Goal: Check status: Check status

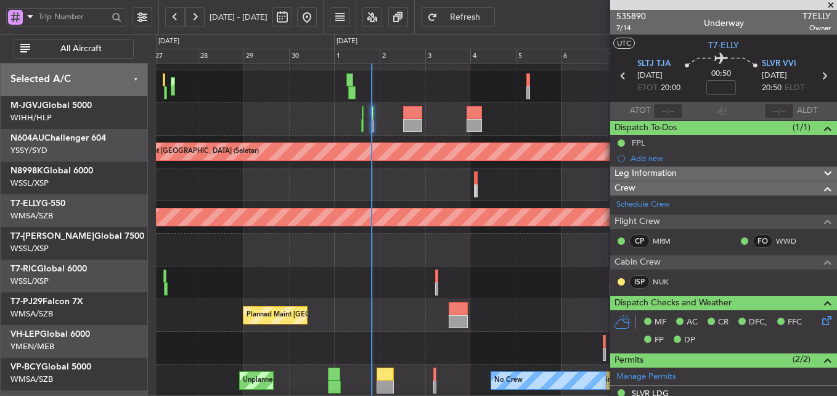
scroll to position [91, 0]
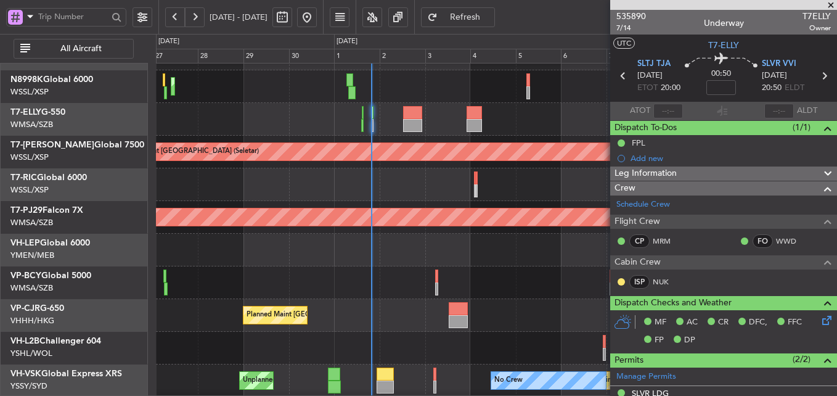
type input "19:28"
type input "[PERSON_NAME] (KYA)"
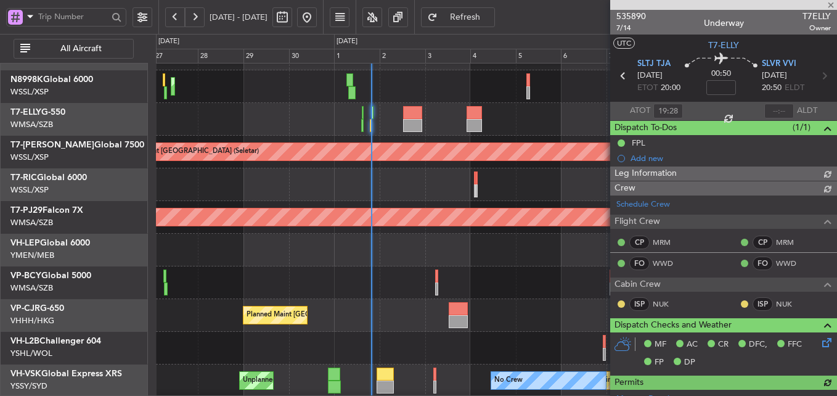
type input "[PERSON_NAME] (KYA)"
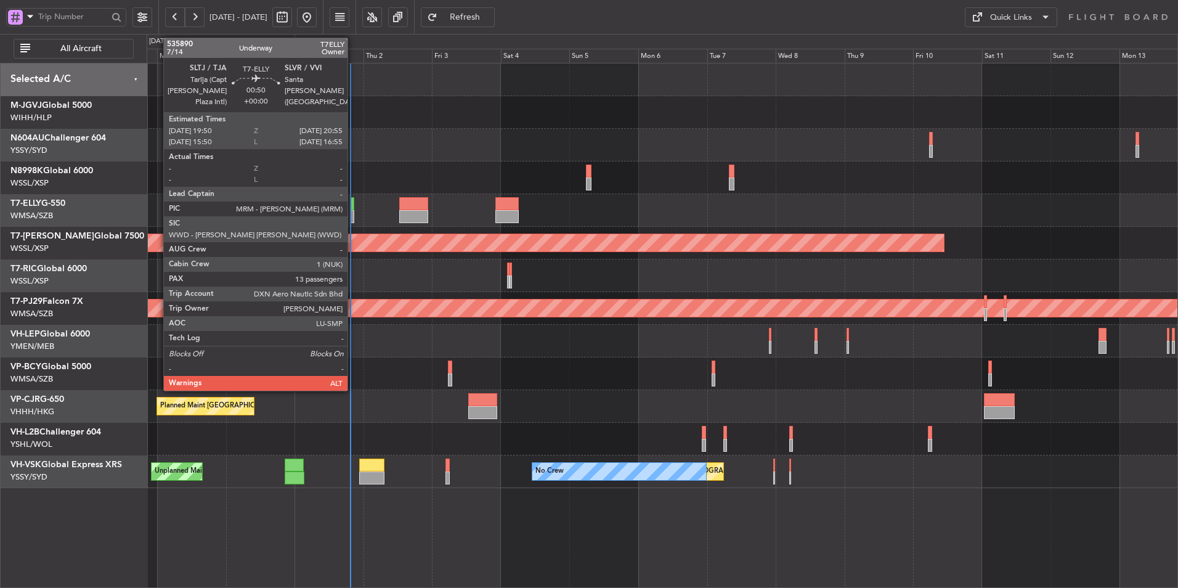
click at [353, 213] on div at bounding box center [353, 216] width 4 height 13
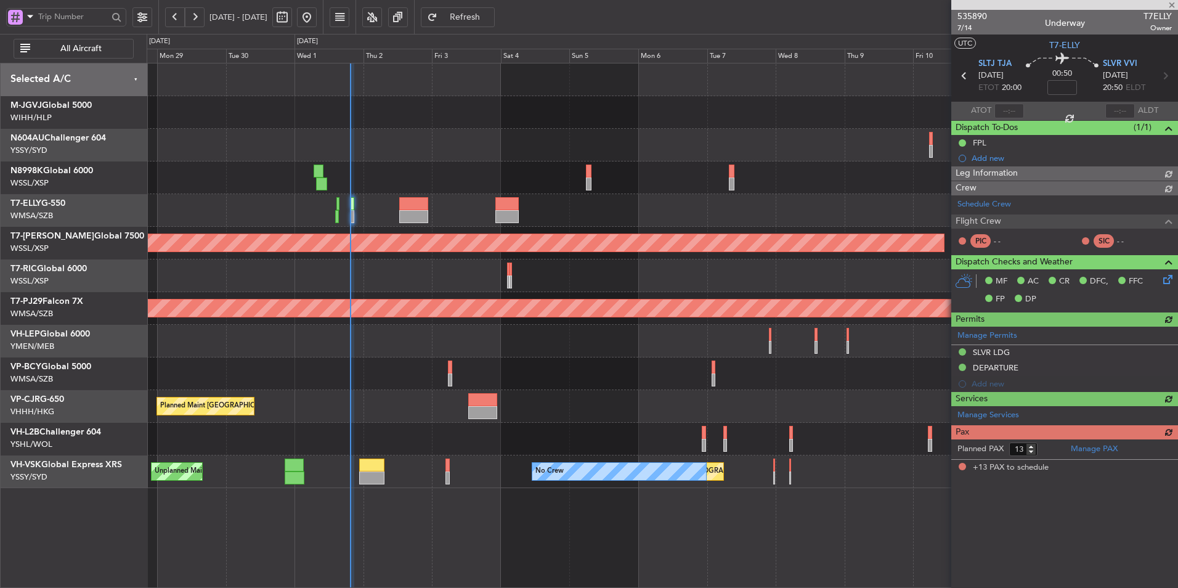
type input "[PERSON_NAME] (KYA)"
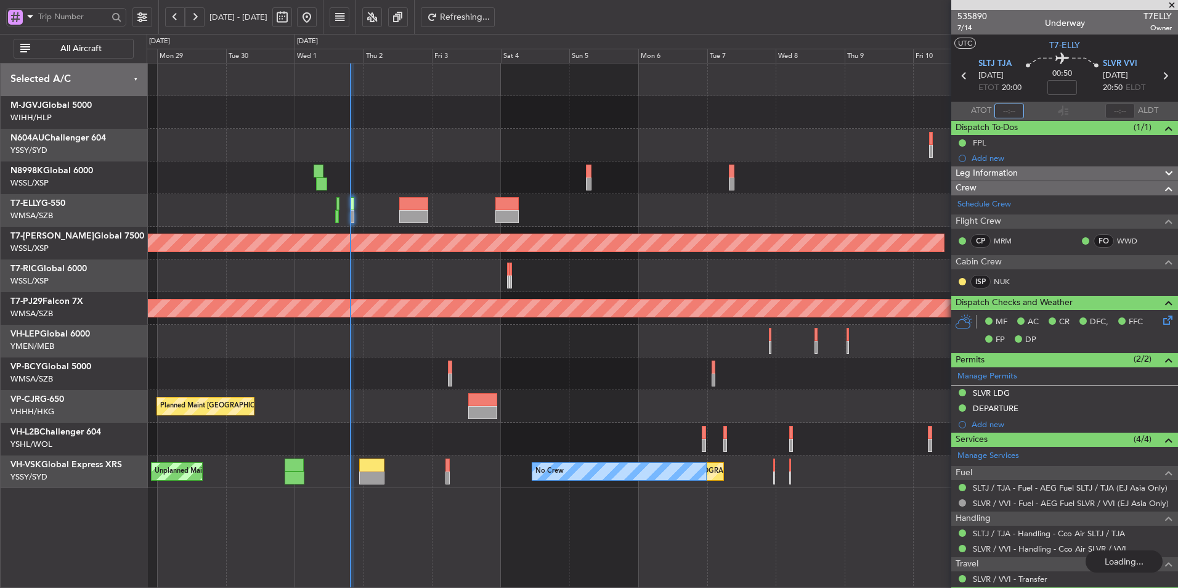
click at [1008, 110] on input "text" at bounding box center [1010, 111] width 30 height 15
type input "[PERSON_NAME] (KYA)"
click at [999, 104] on input "text" at bounding box center [1010, 111] width 30 height 15
type input "19:28"
type input "[PERSON_NAME] (KYA)"
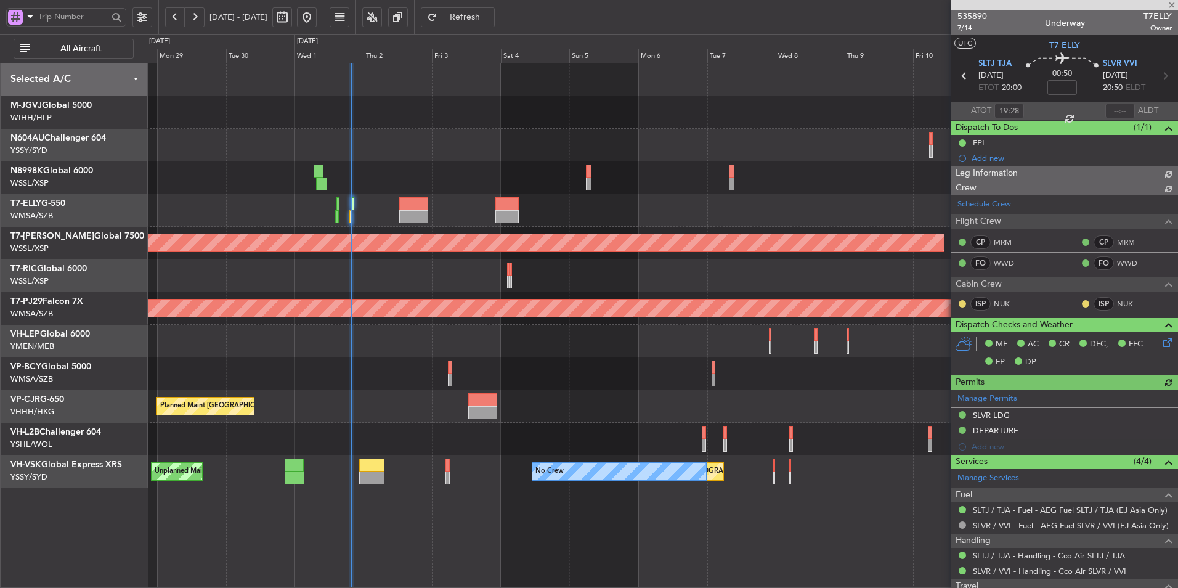
type input "[PERSON_NAME] (KYA)"
